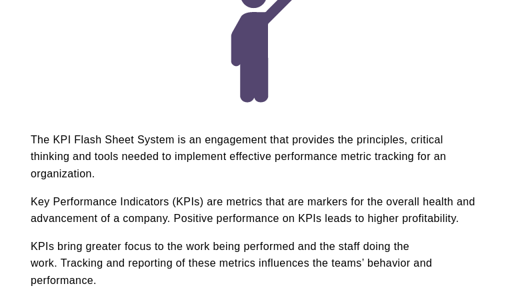
scroll to position [1227, 0]
